Goal: Information Seeking & Learning: Find specific fact

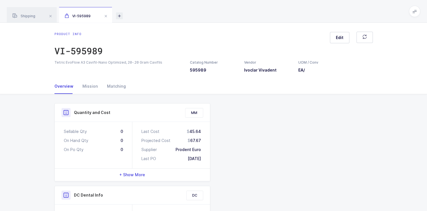
click at [121, 16] on icon at bounding box center [119, 15] width 7 height 7
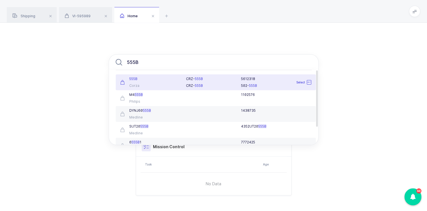
type input "555B"
click at [167, 84] on div "Corza" at bounding box center [149, 85] width 59 height 5
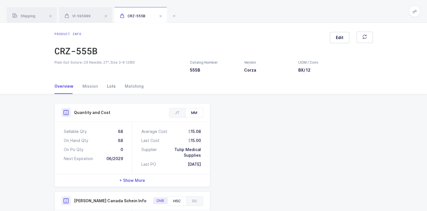
click at [110, 86] on div "Lots" at bounding box center [112, 86] width 18 height 15
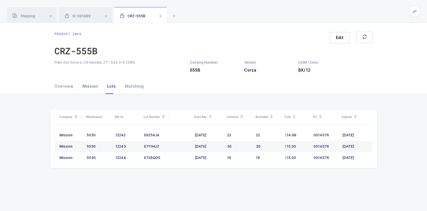
click at [90, 87] on div "Mission" at bounding box center [90, 86] width 25 height 15
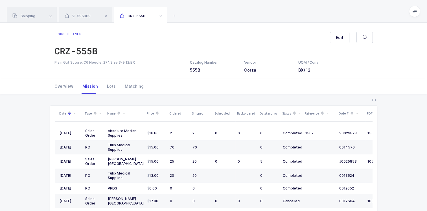
click at [69, 87] on div "Overview" at bounding box center [66, 86] width 23 height 15
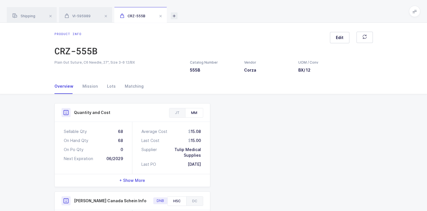
click at [174, 17] on icon at bounding box center [174, 15] width 7 height 7
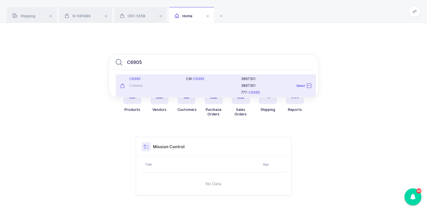
type input "C6905"
click at [162, 84] on div "Coltene" at bounding box center [149, 85] width 59 height 5
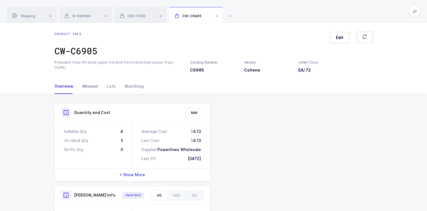
click at [89, 86] on div "Mission" at bounding box center [90, 86] width 25 height 15
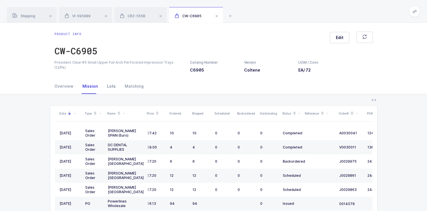
click at [110, 86] on div "Lots" at bounding box center [112, 86] width 18 height 15
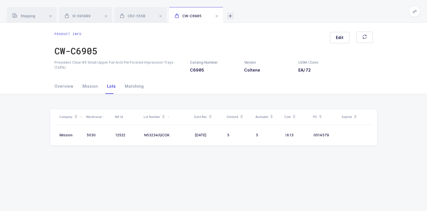
click at [232, 18] on icon at bounding box center [230, 15] width 7 height 7
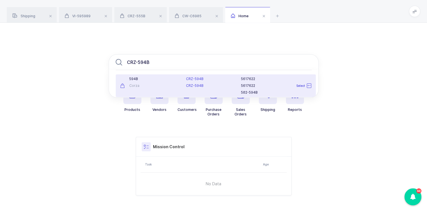
type input "CRZ-594B"
click at [158, 85] on div "Corza" at bounding box center [149, 85] width 59 height 5
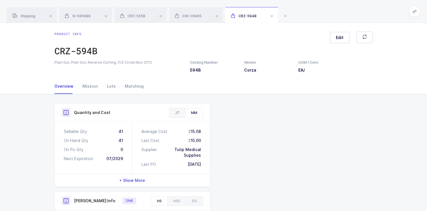
click at [181, 113] on div "JT" at bounding box center [177, 112] width 16 height 9
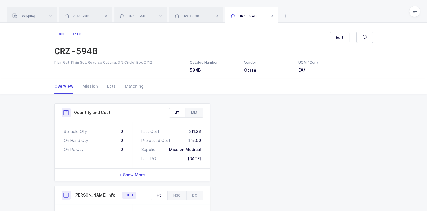
click at [192, 113] on div "MM" at bounding box center [194, 112] width 18 height 9
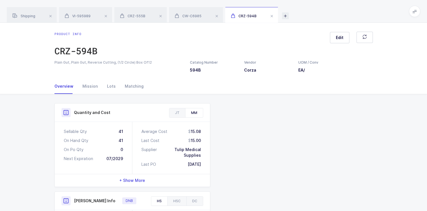
click at [286, 15] on icon at bounding box center [285, 15] width 7 height 7
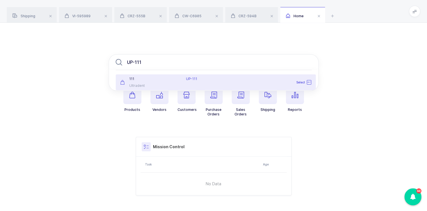
type input "UP-111"
click at [149, 80] on div "111" at bounding box center [149, 79] width 59 height 5
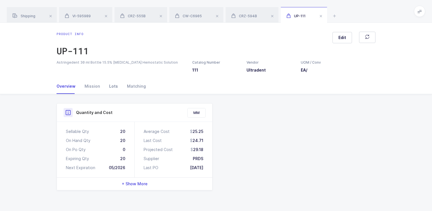
click at [109, 86] on div "Lots" at bounding box center [114, 86] width 18 height 15
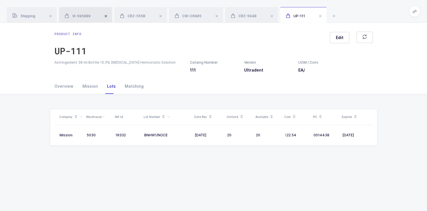
click at [104, 16] on span at bounding box center [106, 16] width 7 height 7
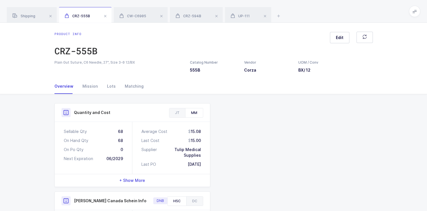
click at [104, 16] on span at bounding box center [105, 16] width 7 height 7
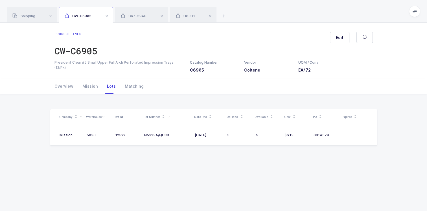
click at [104, 16] on span at bounding box center [106, 16] width 7 height 7
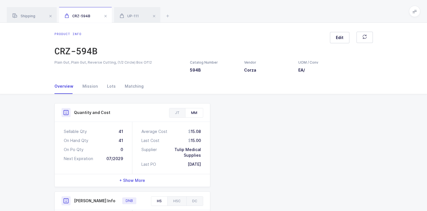
click at [104, 16] on span at bounding box center [105, 16] width 7 height 7
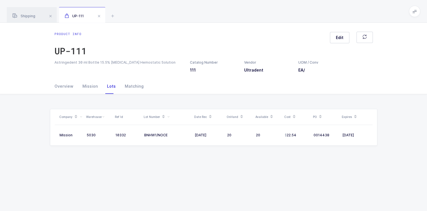
click at [100, 16] on span at bounding box center [99, 16] width 7 height 7
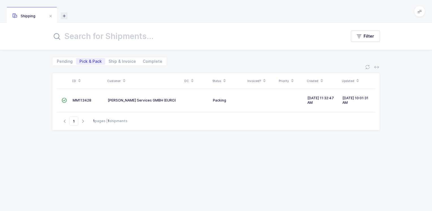
click at [65, 16] on icon at bounding box center [64, 15] width 7 height 7
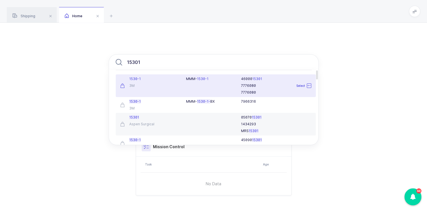
type input "15301"
click at [156, 84] on div "3M" at bounding box center [149, 85] width 59 height 5
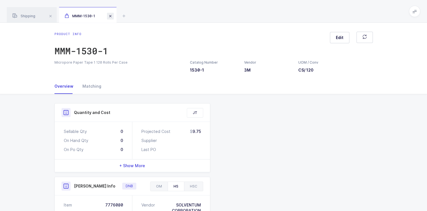
click at [110, 16] on span at bounding box center [110, 16] width 7 height 7
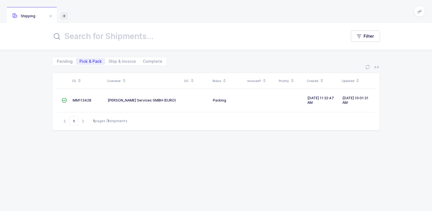
click at [65, 15] on icon at bounding box center [64, 15] width 7 height 7
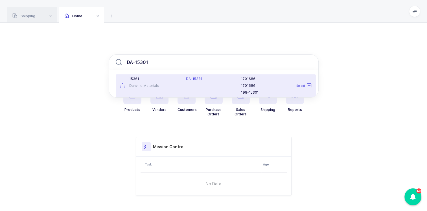
type input "DA-15301"
click at [155, 84] on div "Danville Materials" at bounding box center [149, 85] width 59 height 5
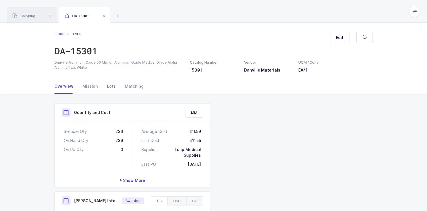
click at [110, 86] on div "Lots" at bounding box center [112, 86] width 18 height 15
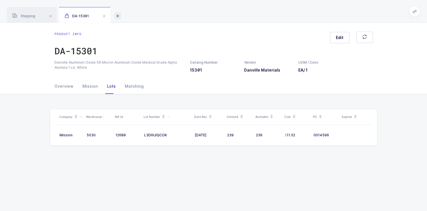
click at [120, 15] on icon at bounding box center [117, 15] width 7 height 7
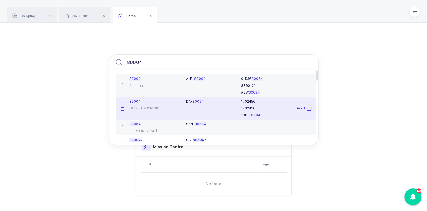
type input "80004"
click at [158, 105] on div "80004 Danville Materials" at bounding box center [150, 108] width 66 height 18
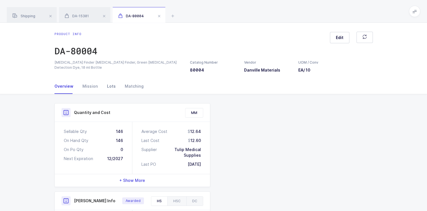
click at [108, 86] on div "Lots" at bounding box center [112, 86] width 18 height 15
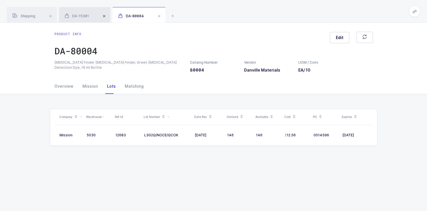
click at [106, 16] on span at bounding box center [104, 16] width 7 height 7
click at [105, 15] on span at bounding box center [105, 16] width 7 height 7
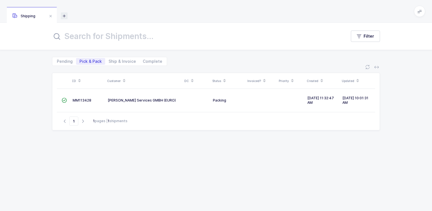
click at [64, 16] on icon at bounding box center [64, 15] width 7 height 7
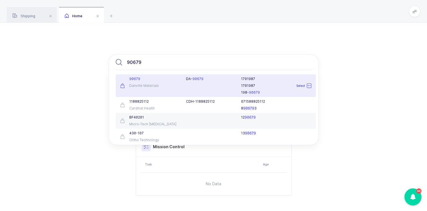
type input "90679"
click at [160, 82] on div "90679 [GEOGRAPHIC_DATA] Materials" at bounding box center [150, 86] width 66 height 18
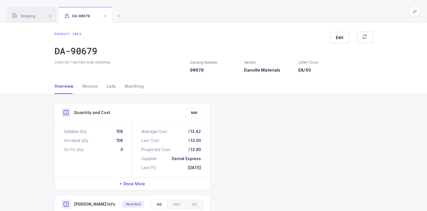
click at [111, 86] on div "Lots" at bounding box center [112, 86] width 18 height 15
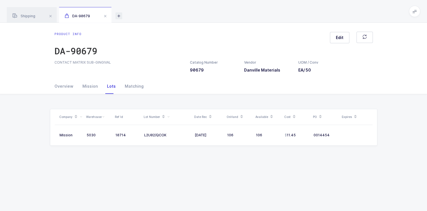
click at [118, 16] on icon at bounding box center [119, 15] width 7 height 7
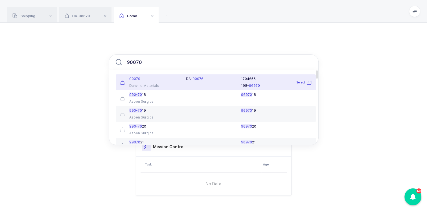
type input "90070"
click at [164, 79] on div "90070" at bounding box center [149, 79] width 59 height 5
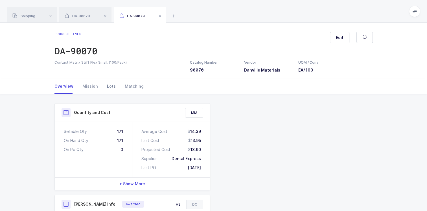
click at [109, 85] on div "Lots" at bounding box center [112, 86] width 18 height 15
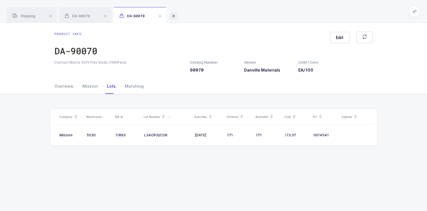
click at [175, 17] on icon at bounding box center [173, 15] width 7 height 7
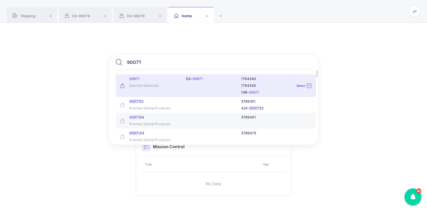
type input "90071"
click at [148, 81] on div "90071 Danville Materials" at bounding box center [150, 86] width 66 height 18
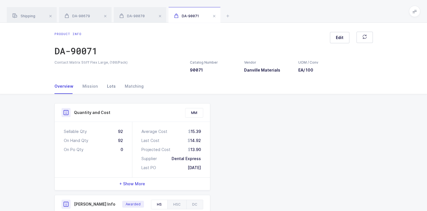
click at [111, 86] on div "Lots" at bounding box center [112, 86] width 18 height 15
